Goal: Navigation & Orientation: Find specific page/section

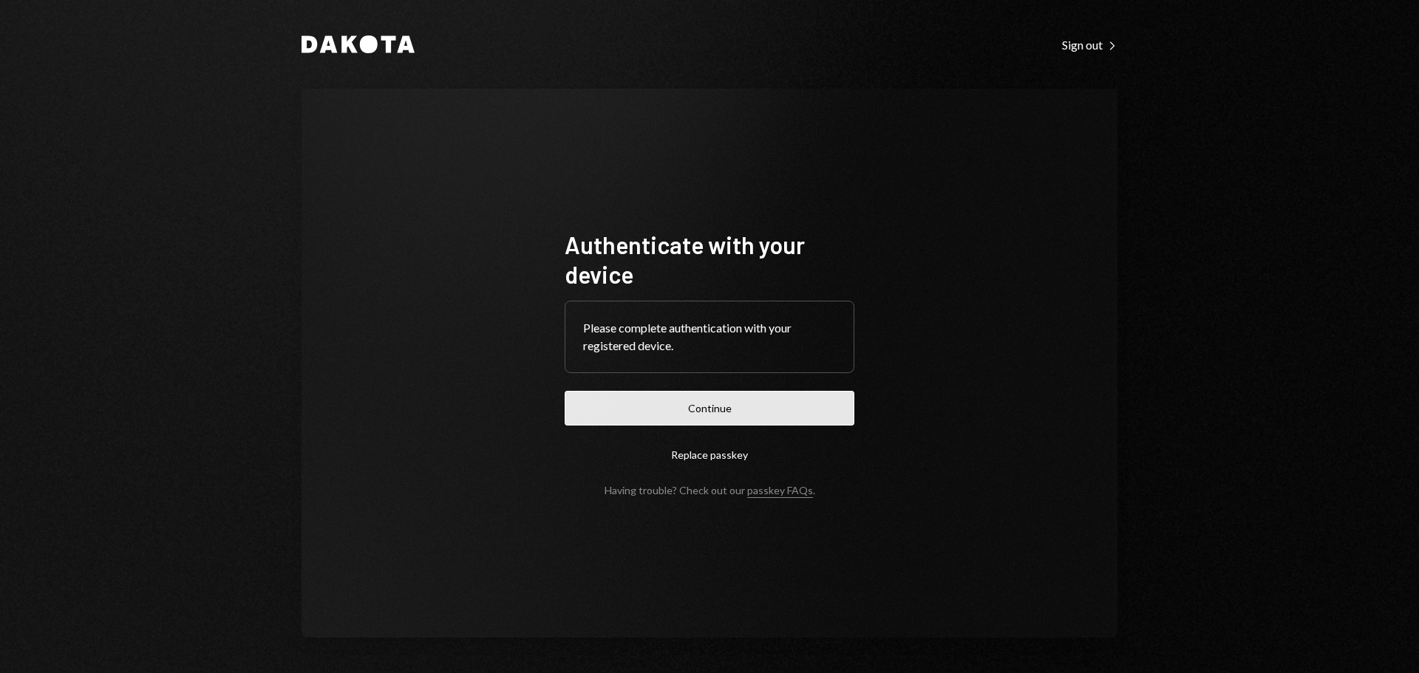
click at [727, 397] on button "Continue" at bounding box center [710, 408] width 290 height 35
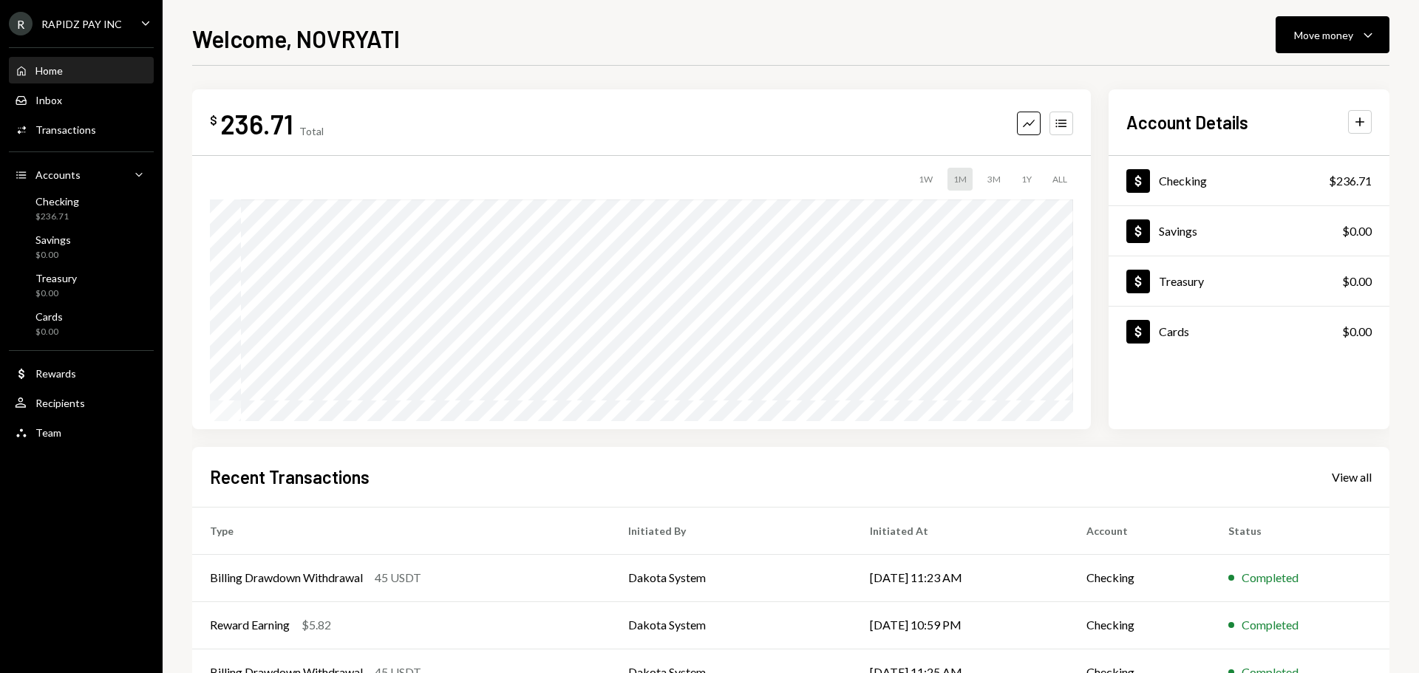
click at [120, 17] on div "R RAPIDZ PAY INC Caret Down" at bounding box center [81, 24] width 163 height 24
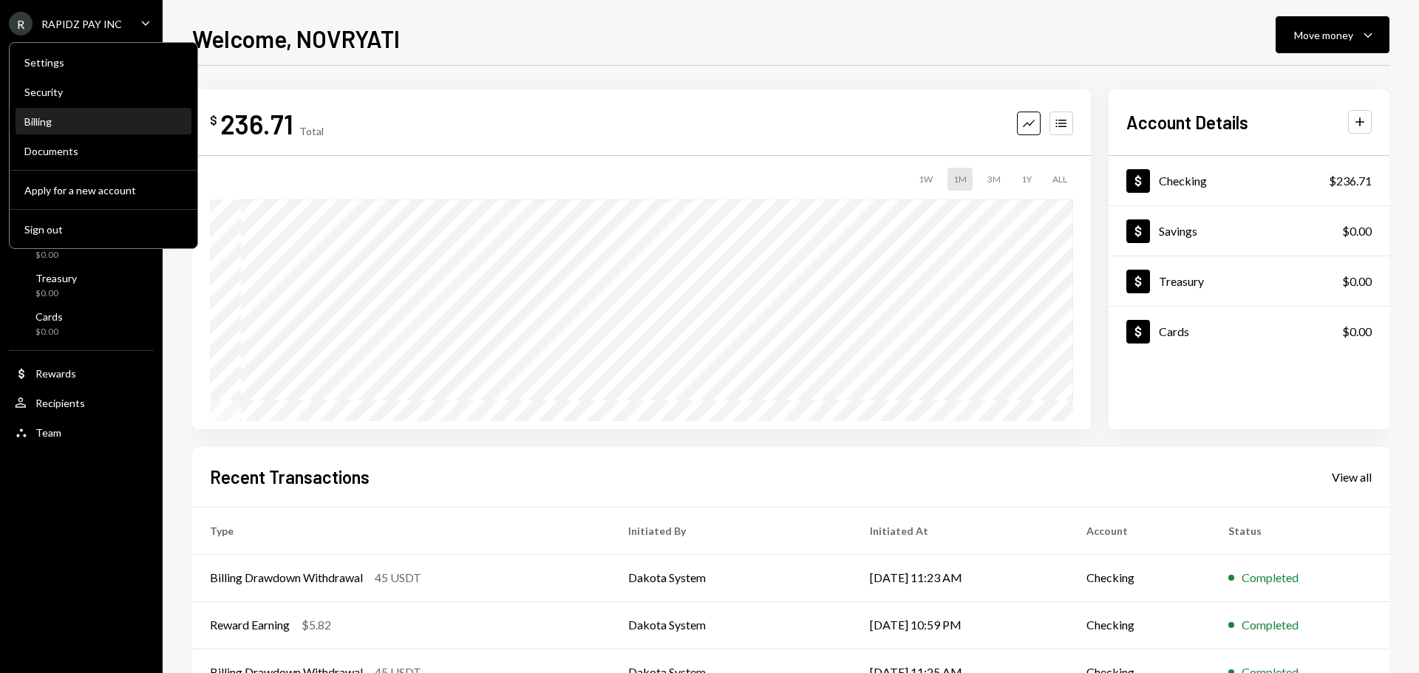
click at [33, 125] on div "Billing" at bounding box center [103, 121] width 158 height 13
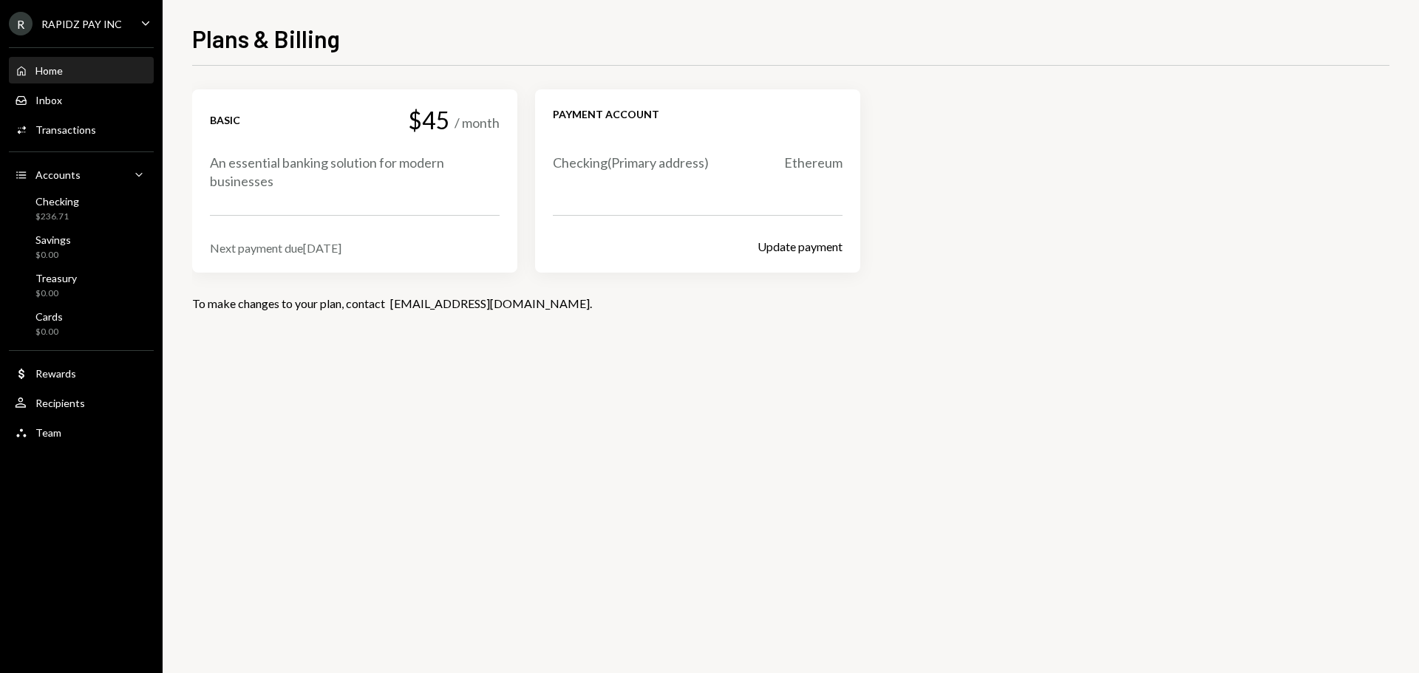
click at [62, 69] on div "Home" at bounding box center [48, 70] width 27 height 13
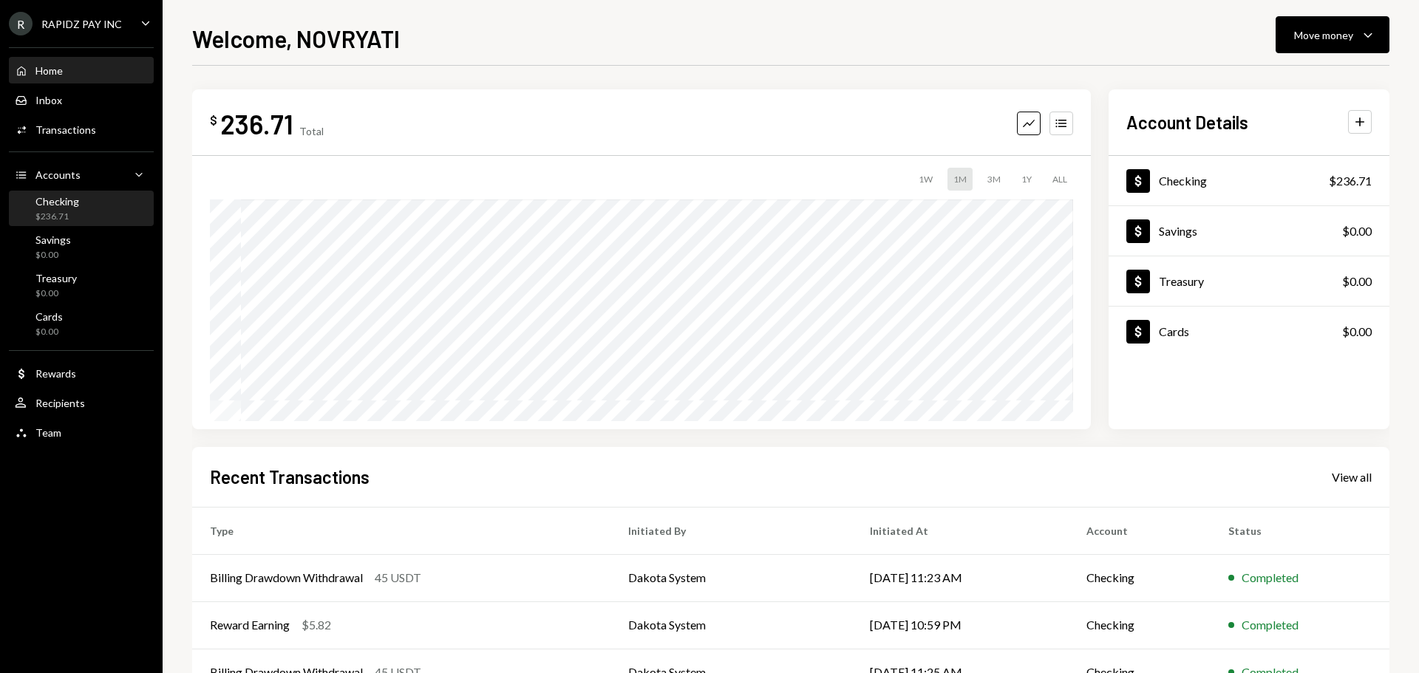
click at [96, 203] on div "Checking $236.71" at bounding box center [81, 209] width 133 height 28
